Goal: Find specific page/section: Find specific page/section

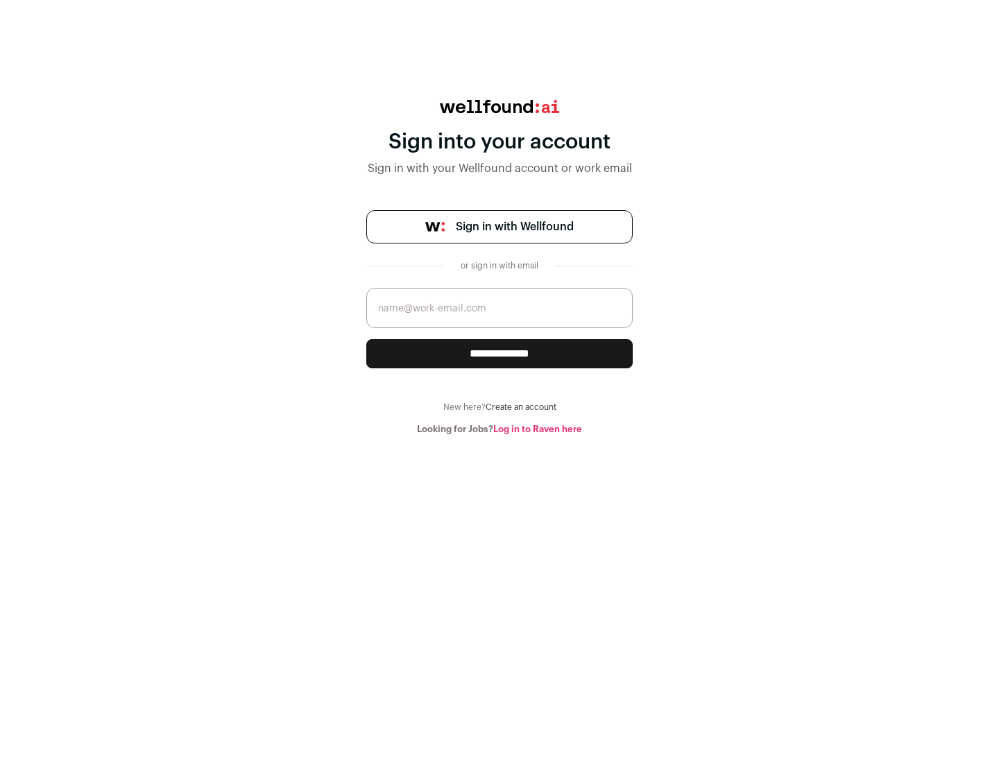
click at [514, 227] on span "Sign in with Wellfound" at bounding box center [515, 227] width 118 height 17
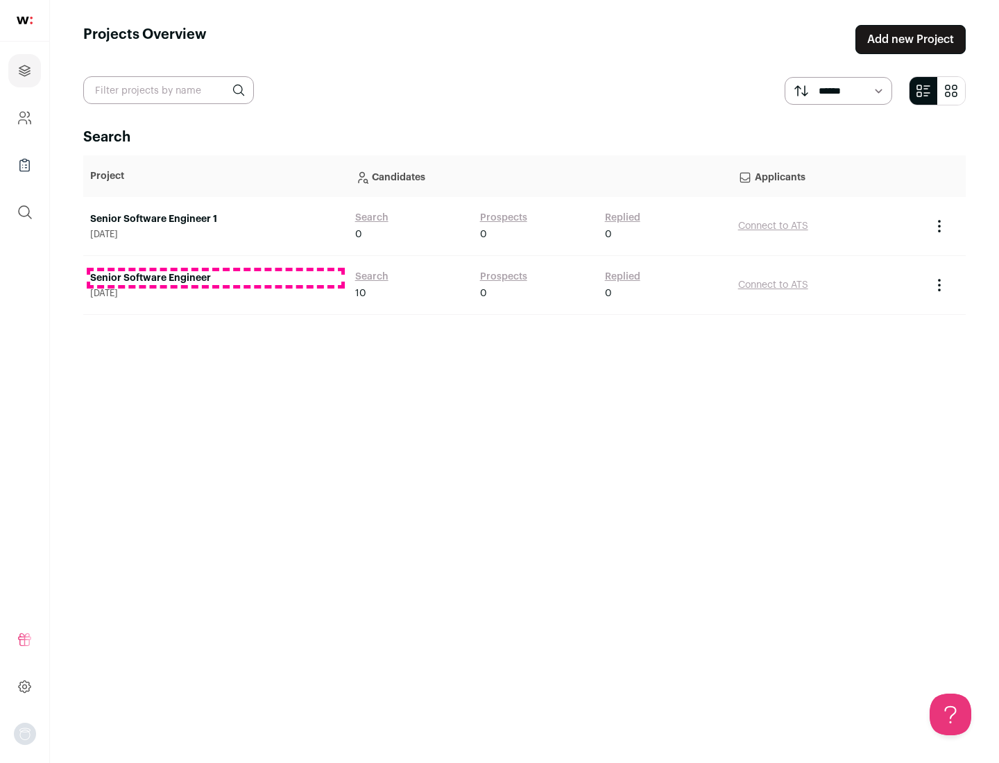
click at [215, 278] on link "Senior Software Engineer" at bounding box center [215, 278] width 251 height 14
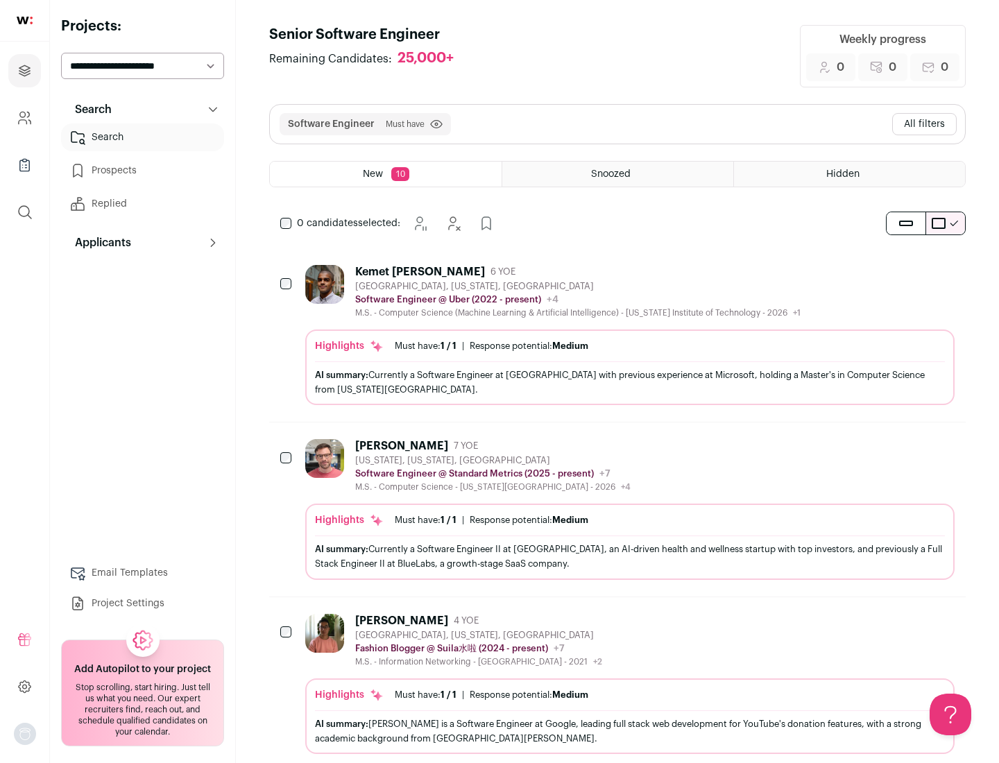
click at [618, 335] on div "Highlights Must have: 1 / 1 How many must haves have been fulfilled? | Response…" at bounding box center [629, 368] width 649 height 76
